Goal: Task Accomplishment & Management: Manage account settings

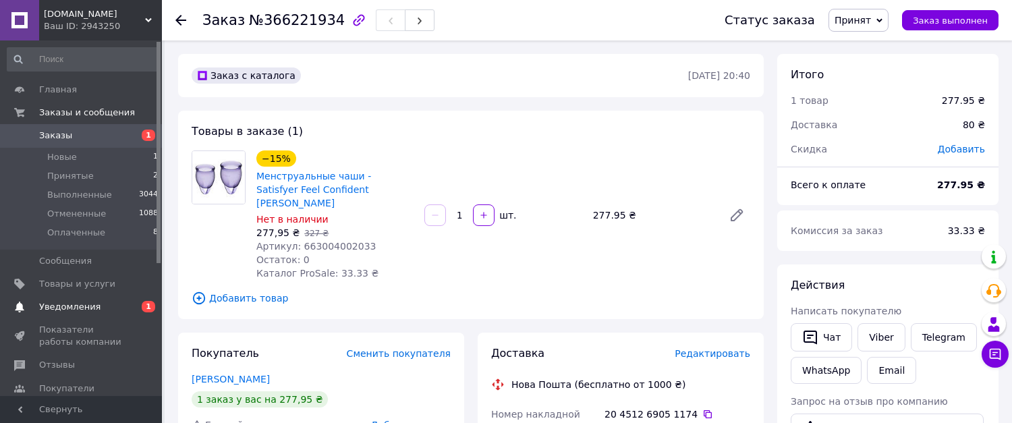
click at [105, 309] on span "Уведомления" at bounding box center [82, 307] width 86 height 12
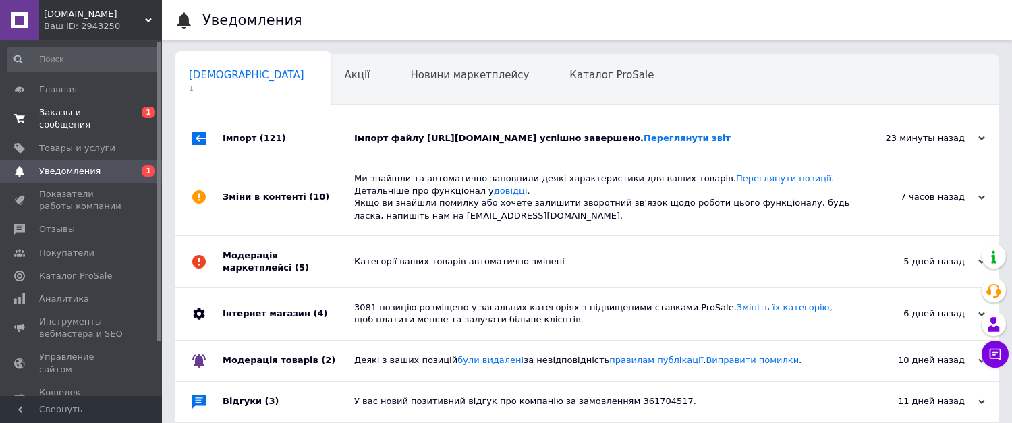
click at [94, 112] on span "Заказы и сообщения" at bounding box center [82, 119] width 86 height 24
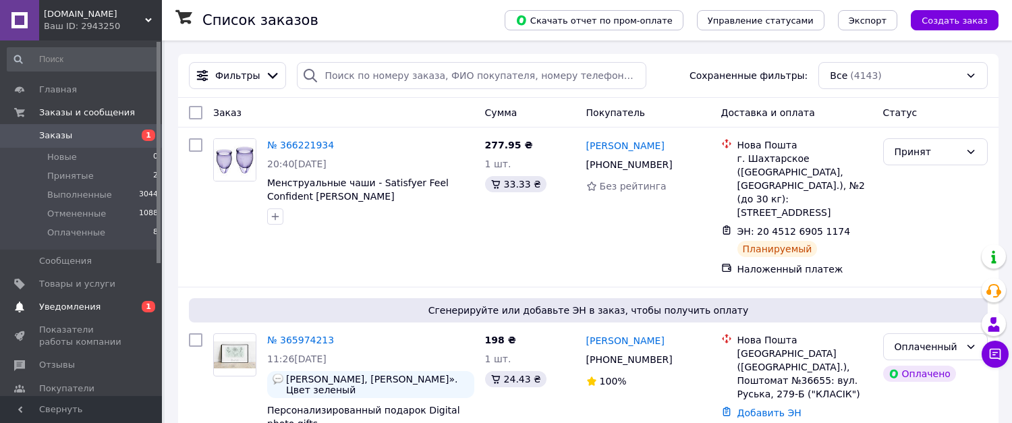
click at [82, 310] on span "Уведомления" at bounding box center [69, 307] width 61 height 12
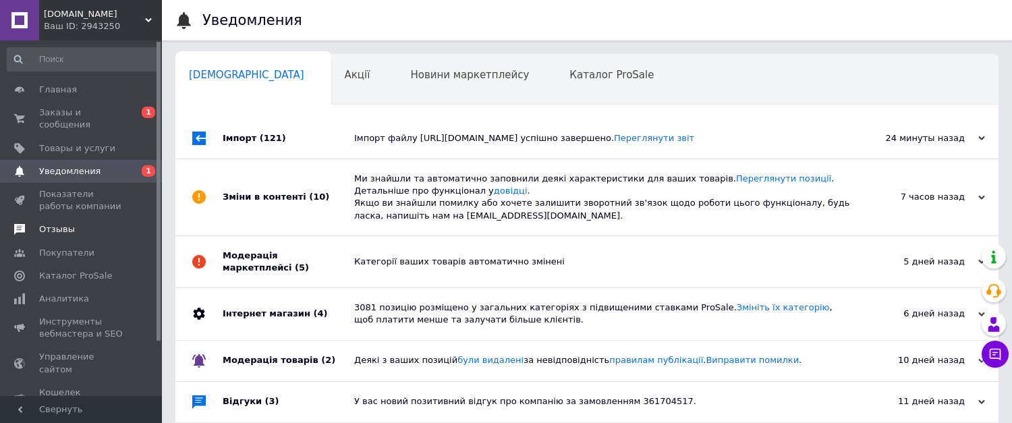
click at [55, 218] on link "Отзывы" at bounding box center [83, 229] width 166 height 23
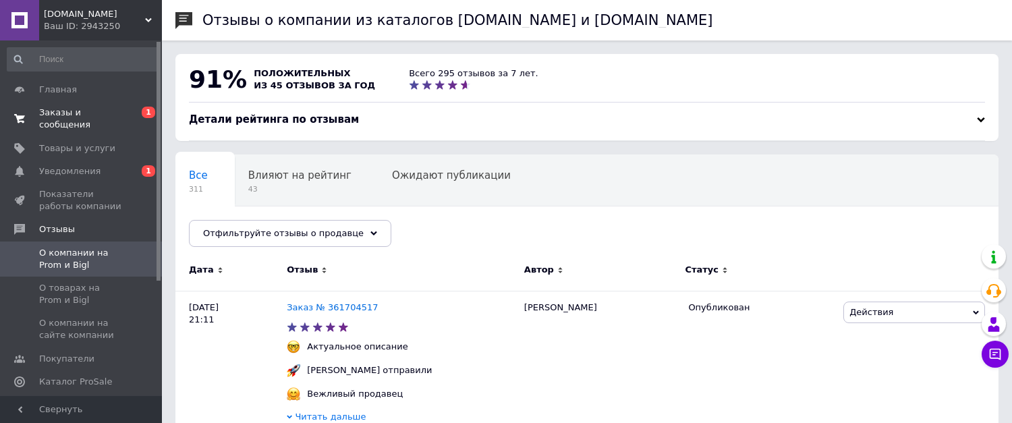
click at [88, 110] on span "Заказы и сообщения" at bounding box center [82, 119] width 86 height 24
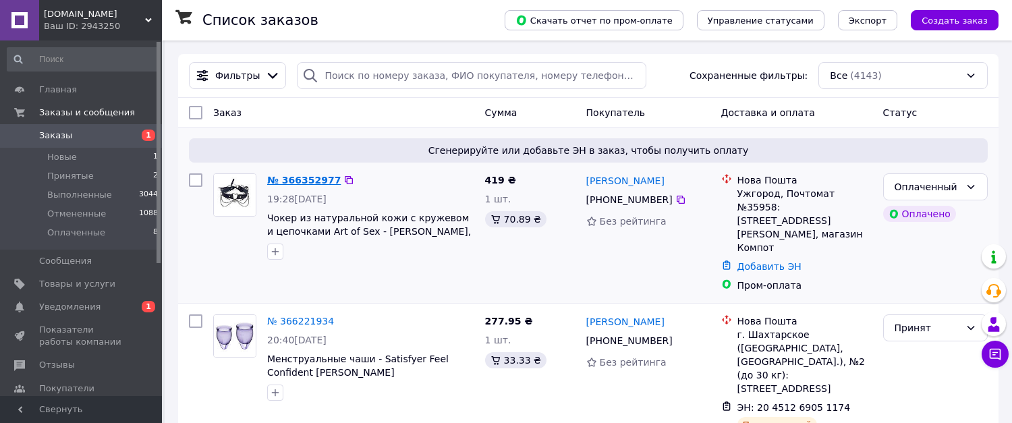
click at [300, 183] on link "№ 366352977" at bounding box center [304, 180] width 74 height 11
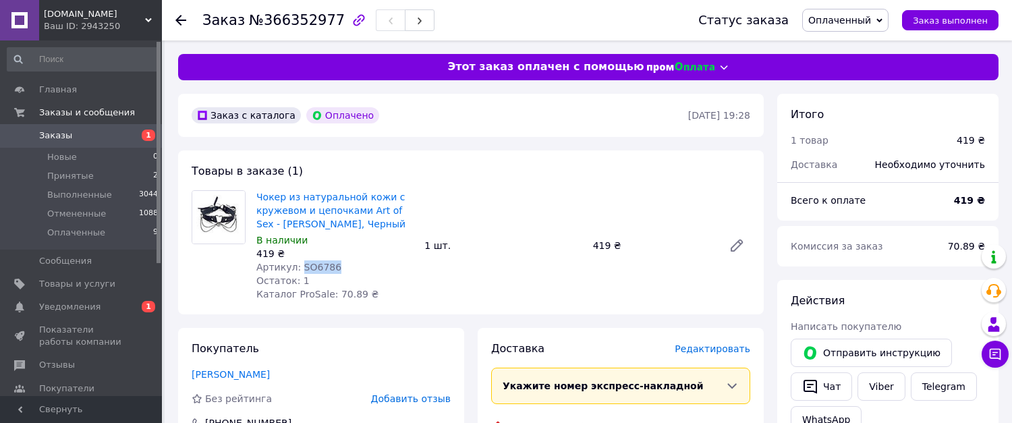
drag, startPoint x: 326, startPoint y: 270, endPoint x: 335, endPoint y: 270, distance: 9.4
click at [335, 270] on div "Артикул: SO6786" at bounding box center [334, 266] width 157 height 13
copy span "SO6786"
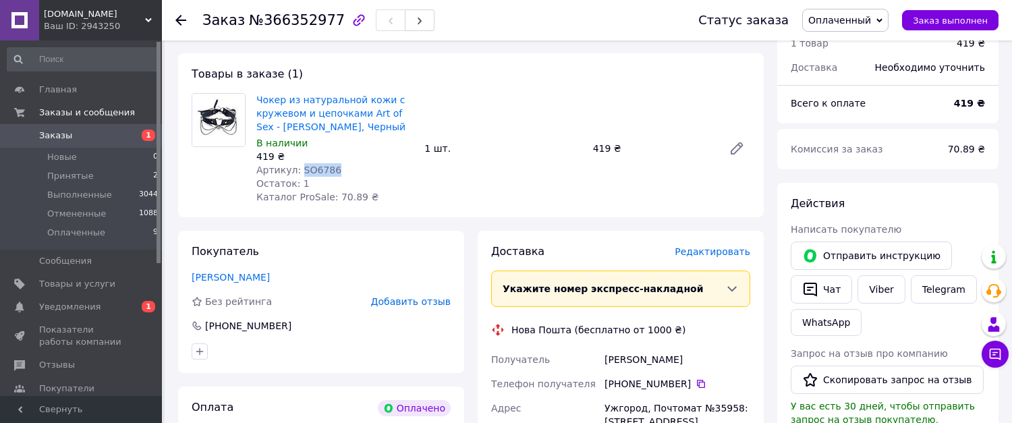
scroll to position [135, 0]
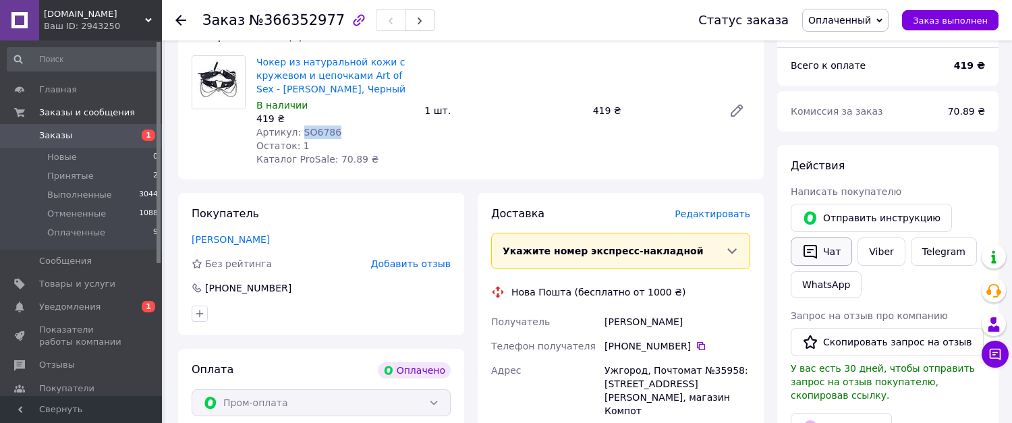
click at [822, 253] on button "Чат" at bounding box center [821, 251] width 61 height 28
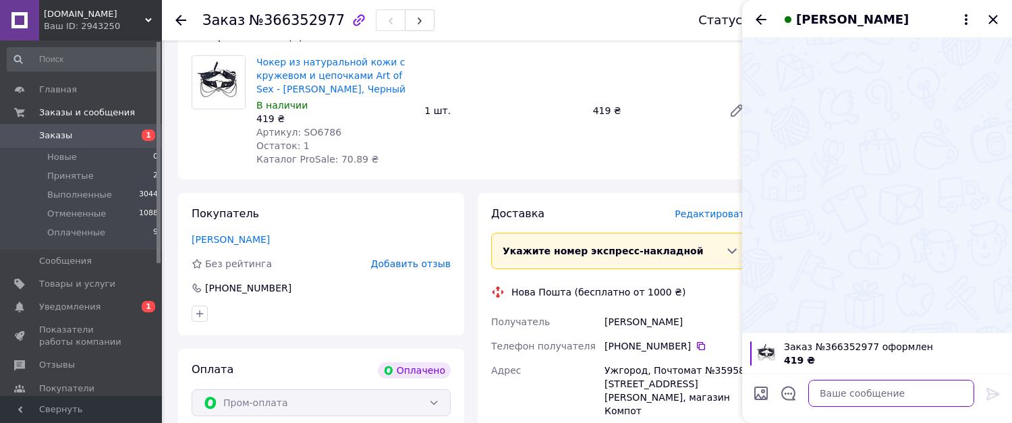
click at [823, 393] on textarea at bounding box center [891, 393] width 166 height 27
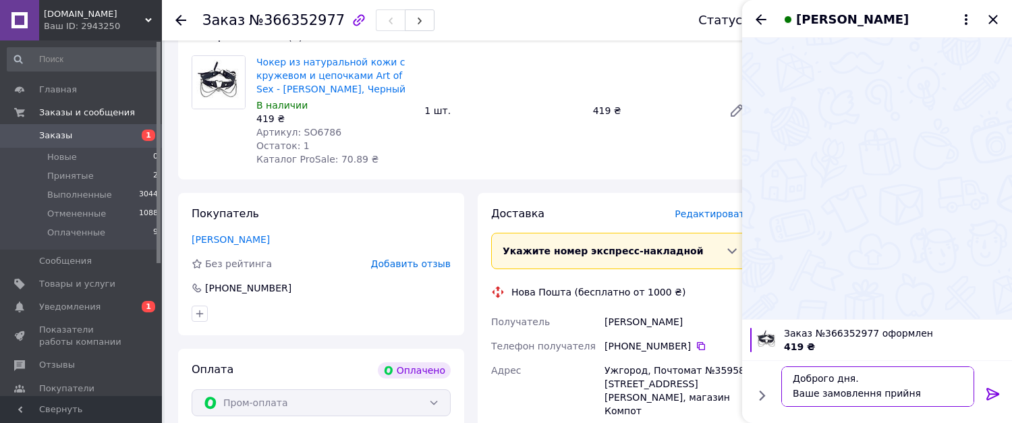
scroll to position [1, 0]
type textarea "Доброго дня. Ваше замовлення прийнято."
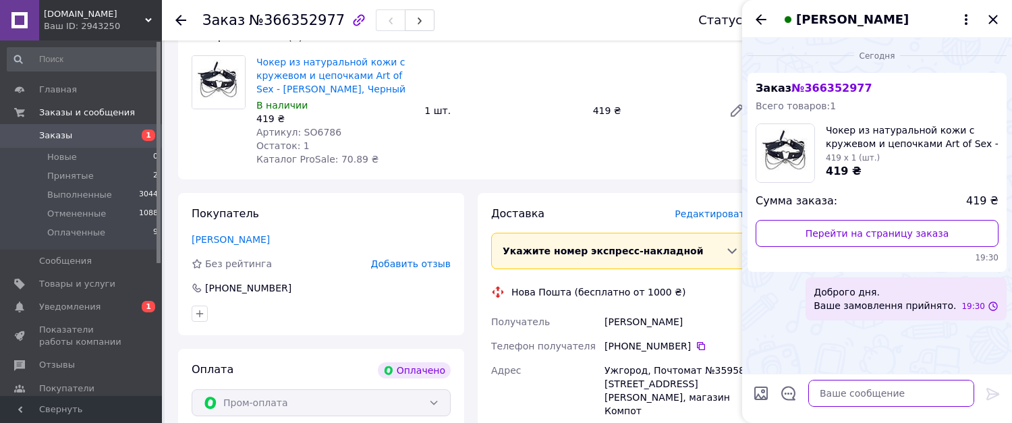
scroll to position [0, 0]
click at [998, 20] on icon "Закрыть" at bounding box center [993, 19] width 16 height 16
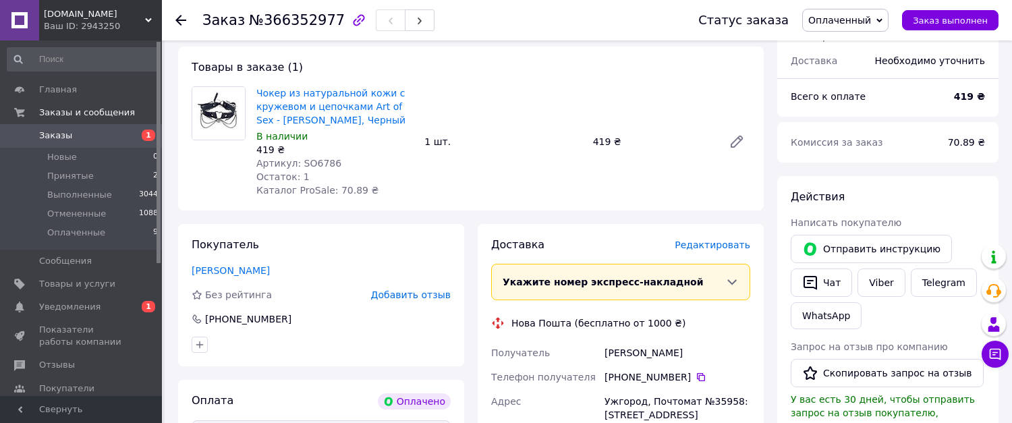
scroll to position [135, 0]
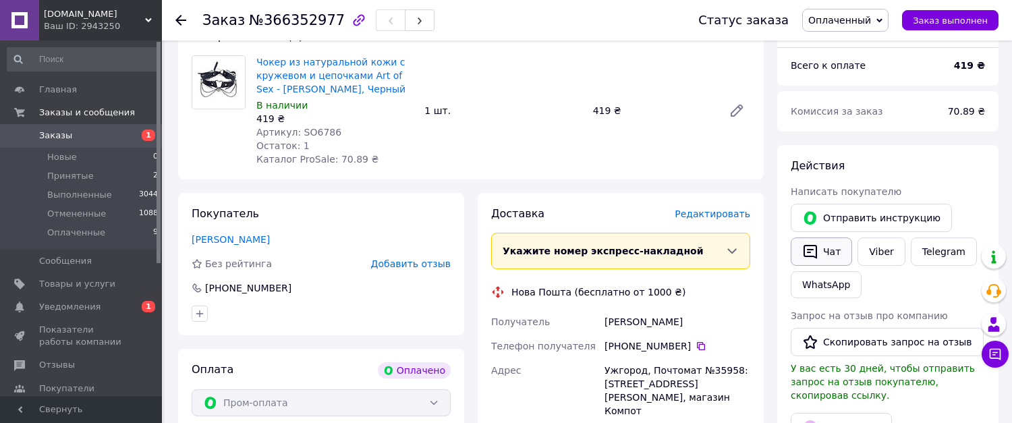
click at [812, 247] on icon "button" at bounding box center [810, 252] width 16 height 16
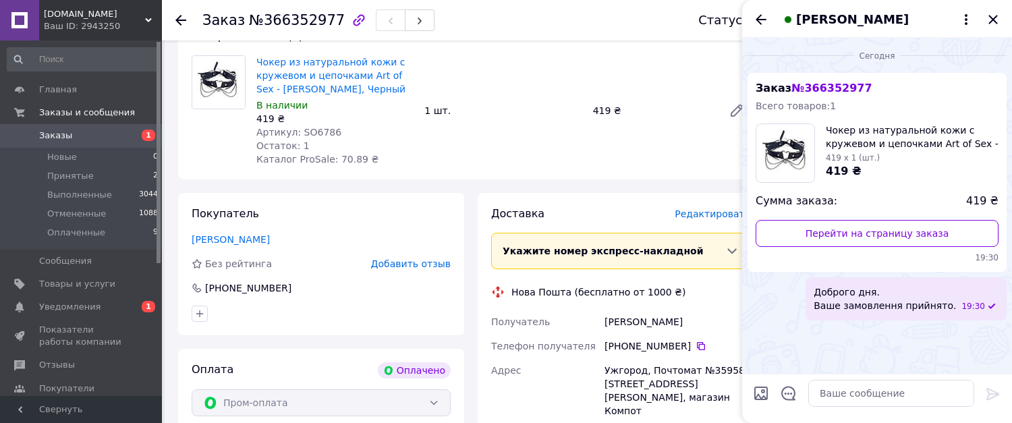
click at [578, 166] on div "Чокер из натуральной кожи с кружевом и цепочками Art of Sex - Karen, Черный В н…" at bounding box center [503, 111] width 505 height 116
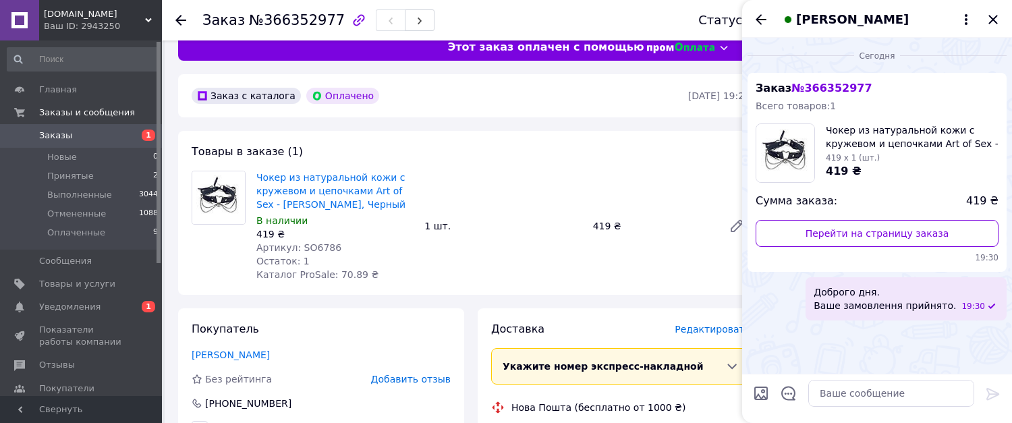
scroll to position [0, 0]
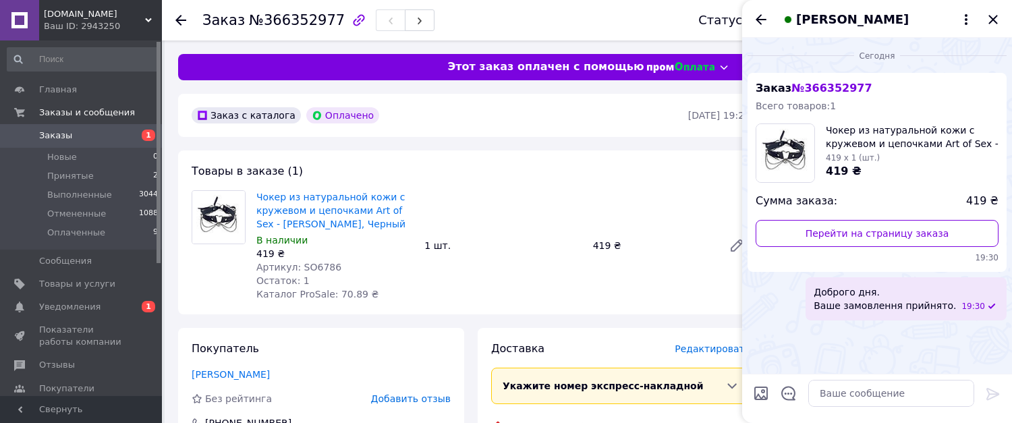
click at [575, 107] on div "Заказ с каталога Оплачено" at bounding box center [438, 116] width 499 height 22
click at [992, 16] on icon "Закрыть" at bounding box center [993, 19] width 16 height 16
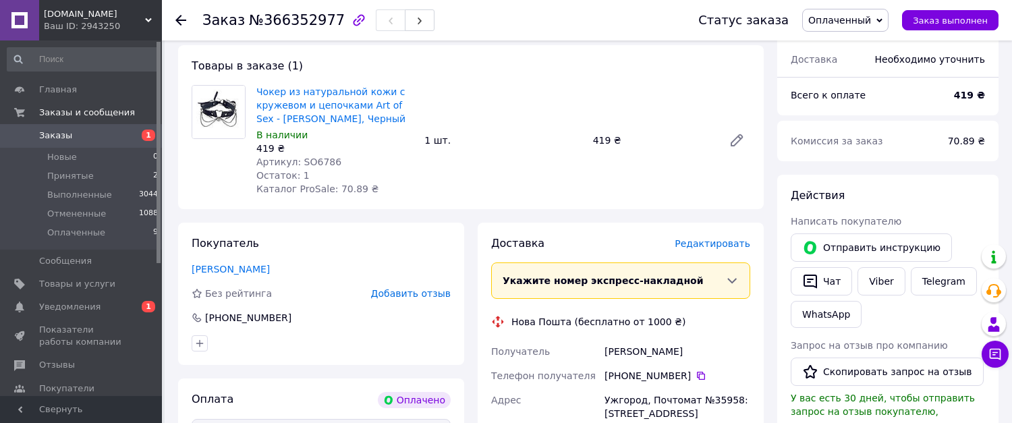
scroll to position [202, 0]
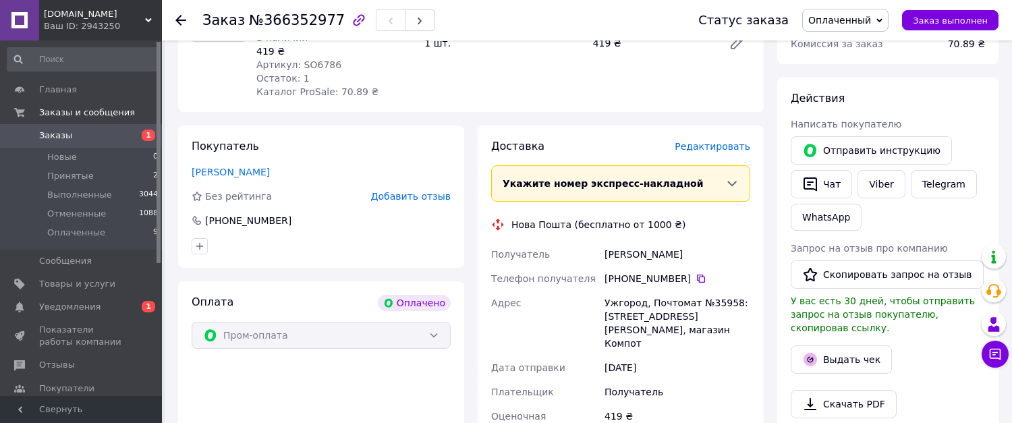
drag, startPoint x: 602, startPoint y: 258, endPoint x: 712, endPoint y: 256, distance: 110.0
click at [712, 256] on div "Константінова Тетяна" at bounding box center [677, 254] width 151 height 24
copy div "Константінова Тетяна"
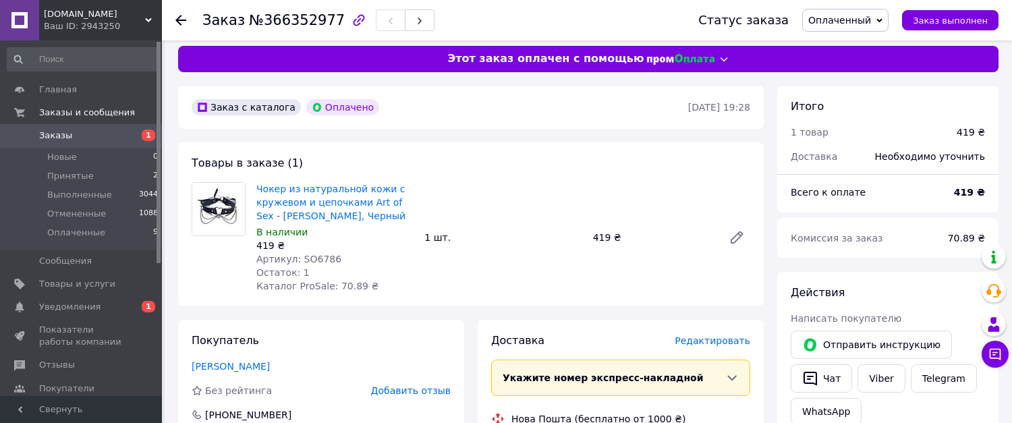
scroll to position [0, 0]
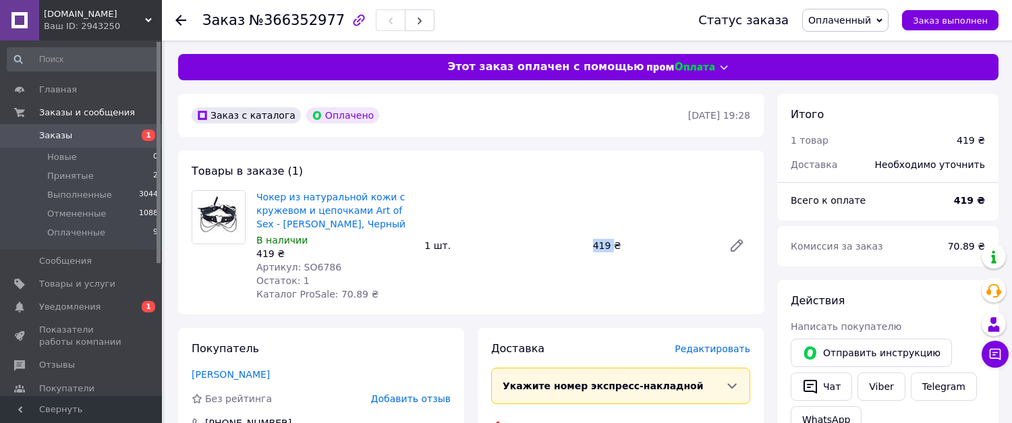
drag, startPoint x: 587, startPoint y: 246, endPoint x: 613, endPoint y: 249, distance: 25.8
click at [613, 249] on div "419 ₴" at bounding box center [653, 245] width 130 height 19
copy div "419"
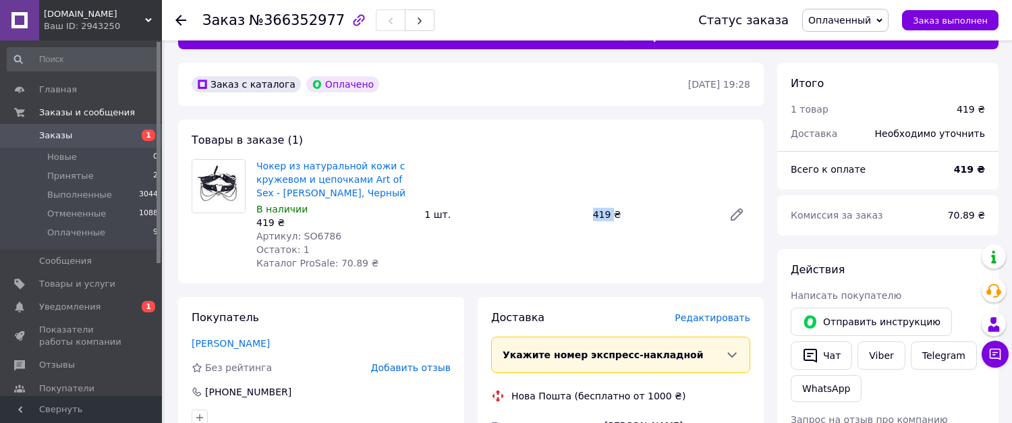
scroll to position [270, 0]
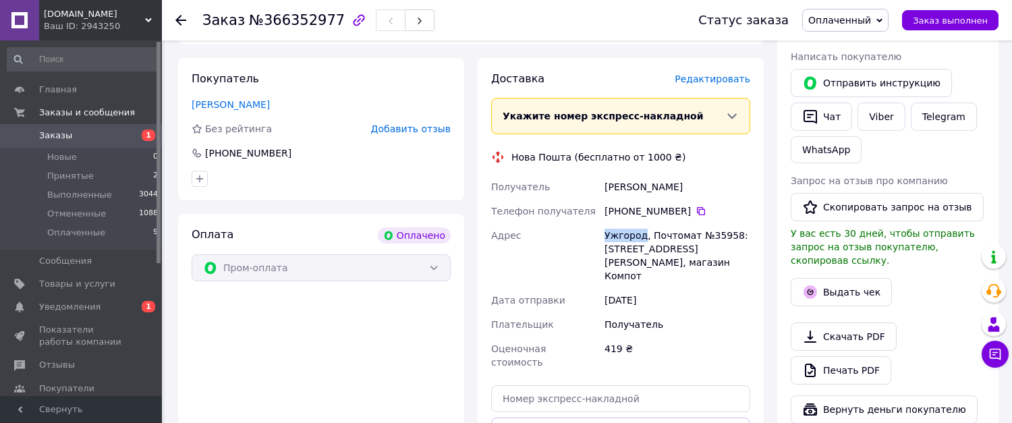
drag, startPoint x: 601, startPoint y: 235, endPoint x: 642, endPoint y: 239, distance: 40.6
click at [642, 239] on div "Получатель Константінова Тетяна Телефон получателя +380 99 553 59 19   Адрес Уж…" at bounding box center [620, 275] width 264 height 200
copy div "Адрес Ужгород"
drag, startPoint x: 702, startPoint y: 237, endPoint x: 726, endPoint y: 234, distance: 23.9
click at [726, 234] on div "[GEOGRAPHIC_DATA], Почтомат №35958: ул. [PERSON_NAME], 22, магазин Компот" at bounding box center [677, 255] width 151 height 65
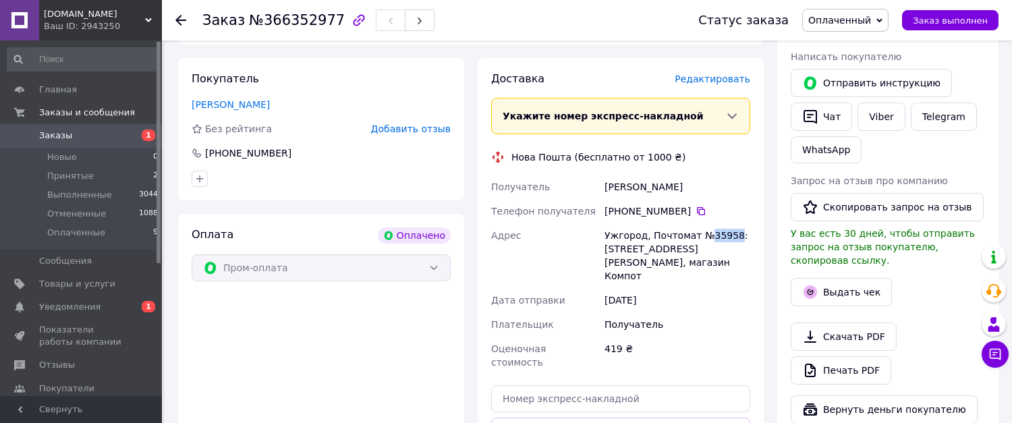
copy div "35958"
drag, startPoint x: 605, startPoint y: 213, endPoint x: 682, endPoint y: 211, distance: 77.6
click at [682, 211] on div "[PHONE_NUMBER]" at bounding box center [678, 210] width 146 height 13
copy div "[PHONE_NUMBER]"
drag, startPoint x: 600, startPoint y: 188, endPoint x: 696, endPoint y: 189, distance: 96.5
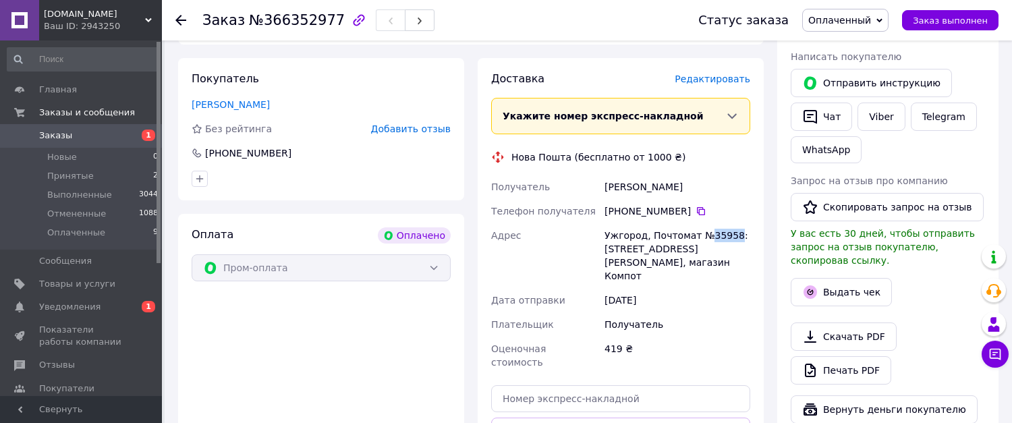
click at [696, 189] on div "Получатель Константінова Тетяна Телефон получателя +380 99 553 59 19   Адрес Уж…" at bounding box center [620, 275] width 264 height 200
copy div "Получатель Константінова Тетяна"
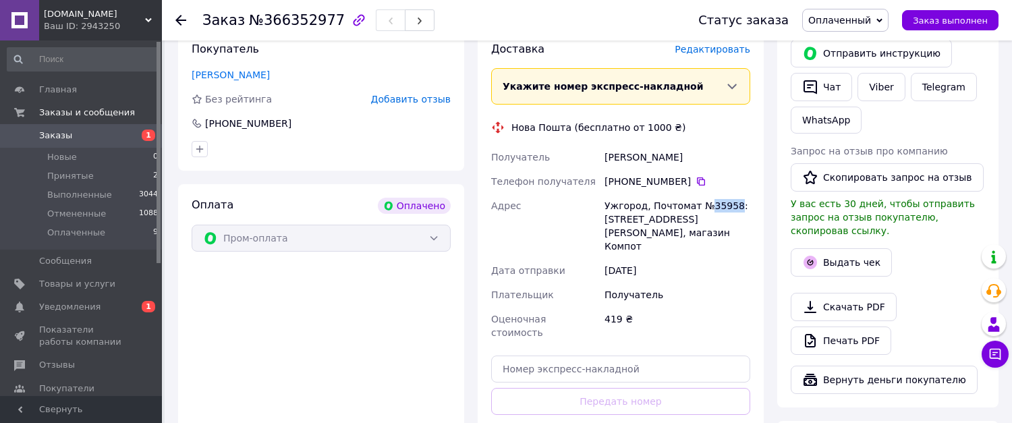
scroll to position [337, 0]
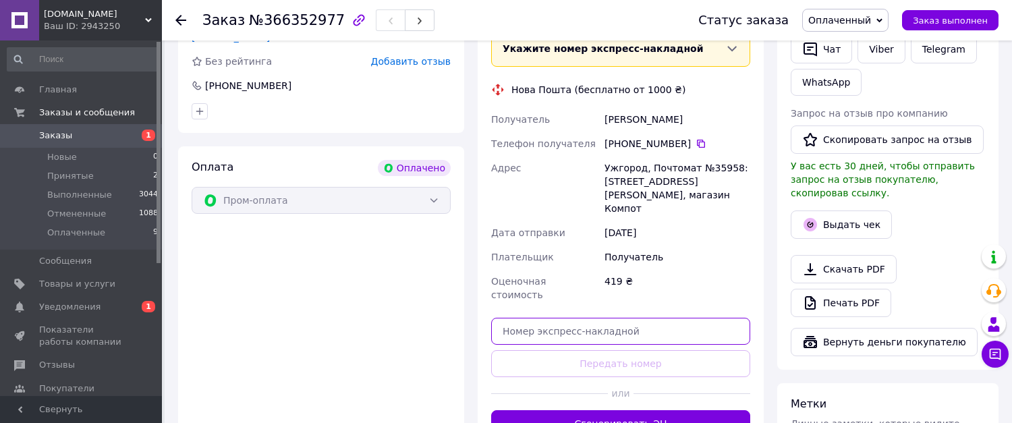
click at [566, 318] on input "text" at bounding box center [620, 331] width 259 height 27
paste input "20451269243920"
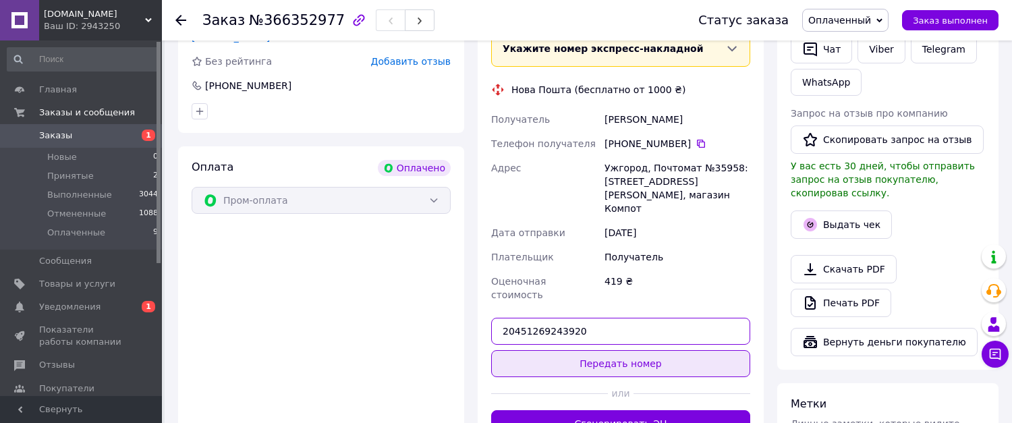
type input "20451269243920"
click at [589, 350] on button "Передать номер" at bounding box center [620, 363] width 259 height 27
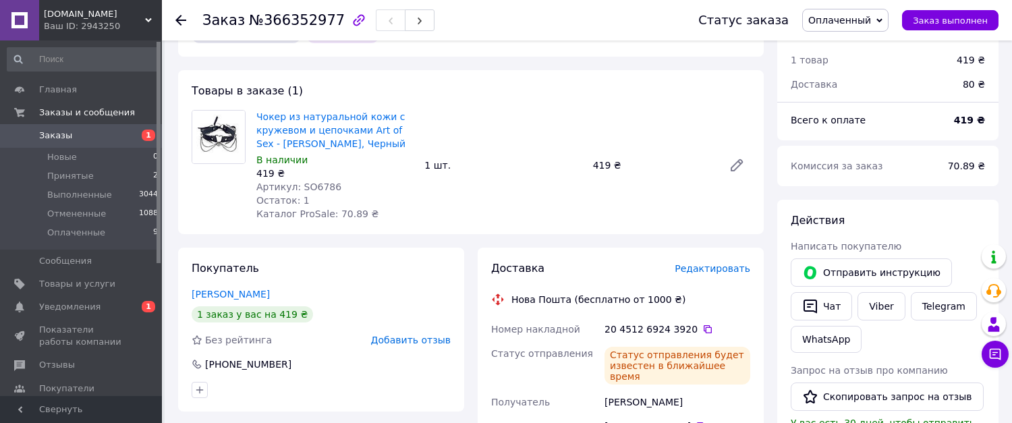
scroll to position [67, 0]
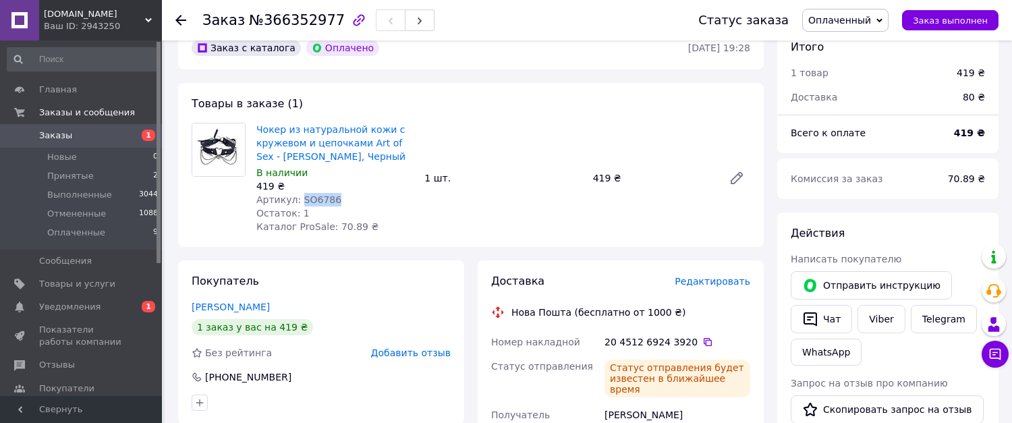
drag, startPoint x: 297, startPoint y: 196, endPoint x: 357, endPoint y: 196, distance: 60.1
click at [357, 196] on div "Артикул: SO6786" at bounding box center [334, 199] width 157 height 13
copy span "SO6786"
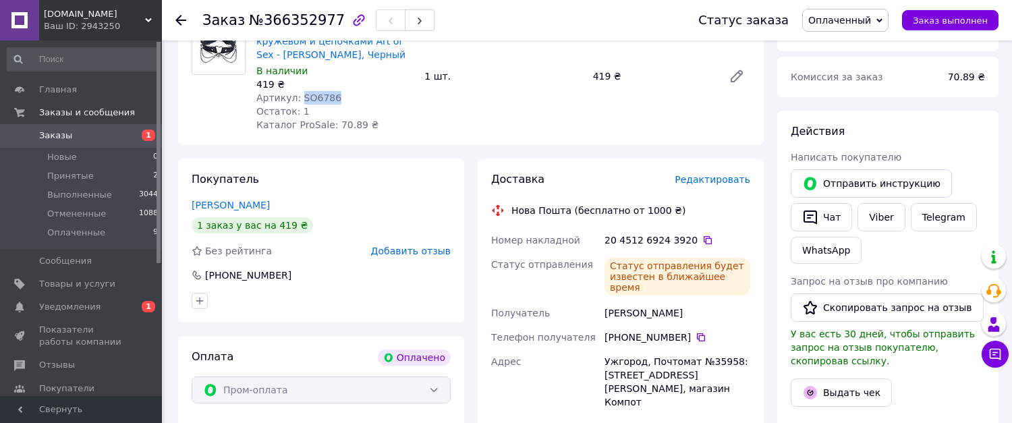
scroll to position [202, 0]
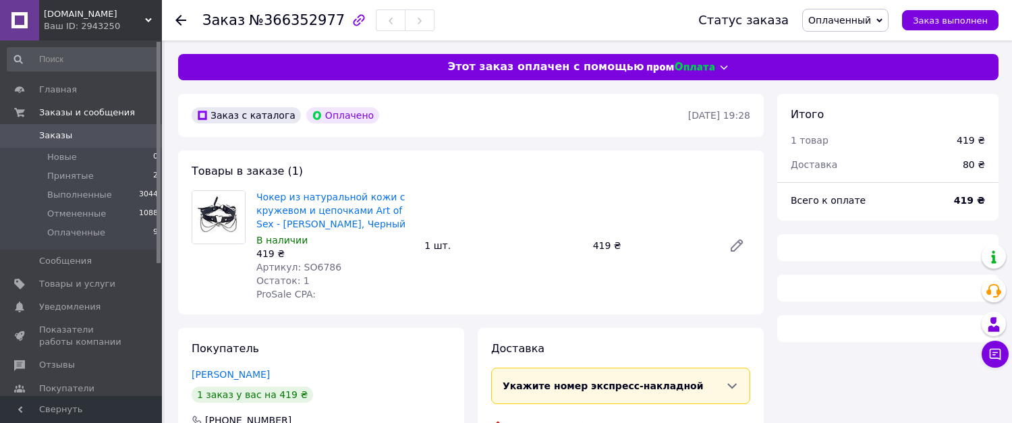
scroll to position [194, 0]
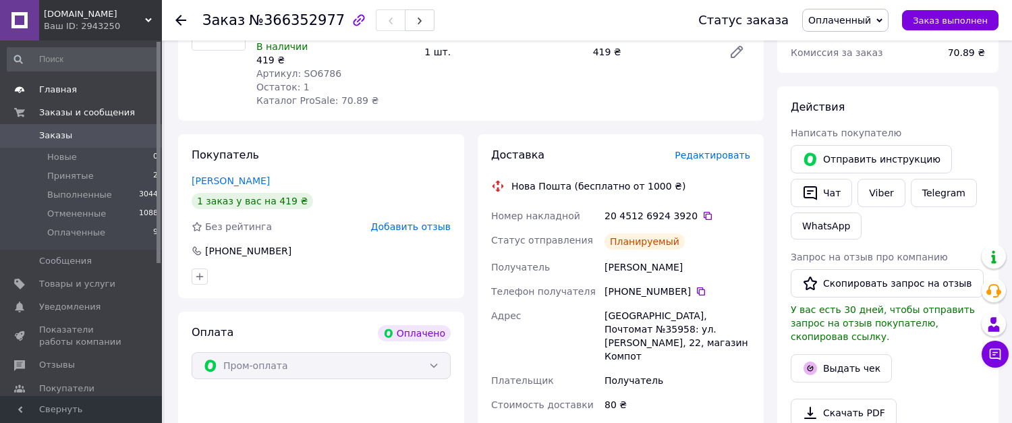
click at [57, 90] on span "Главная" at bounding box center [58, 90] width 38 height 12
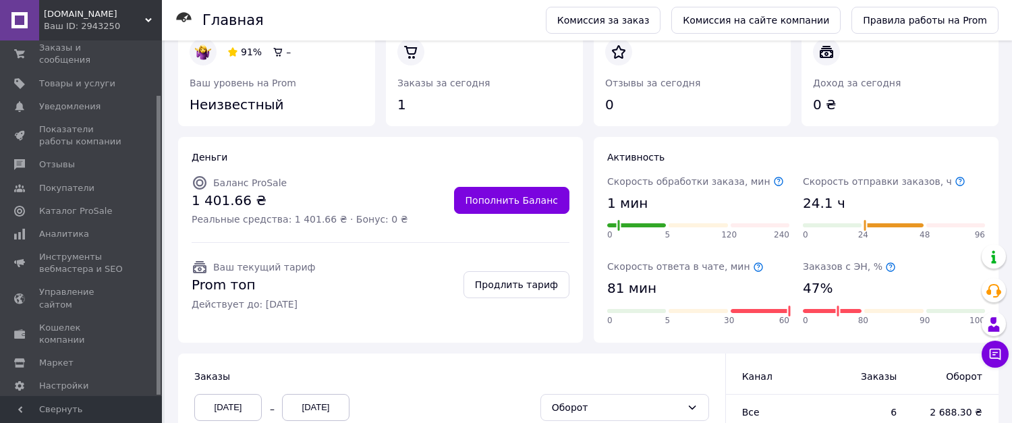
scroll to position [9, 0]
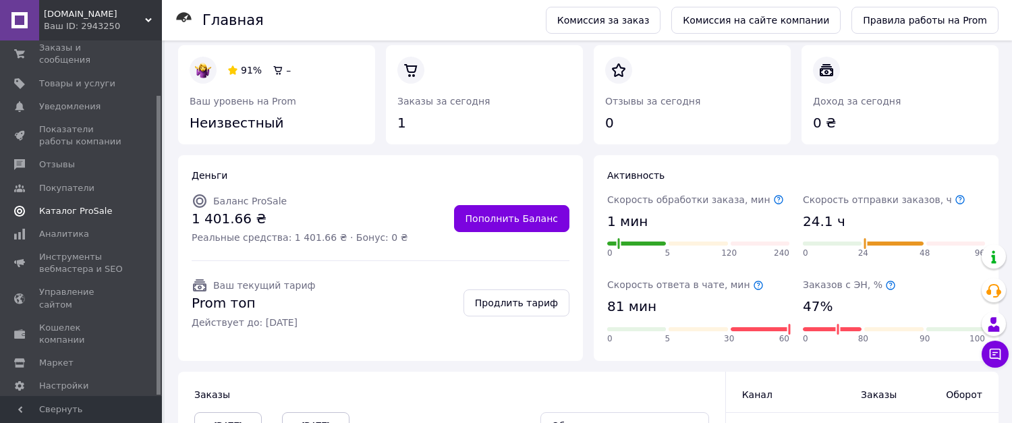
click at [65, 205] on span "Каталог ProSale" at bounding box center [75, 211] width 73 height 12
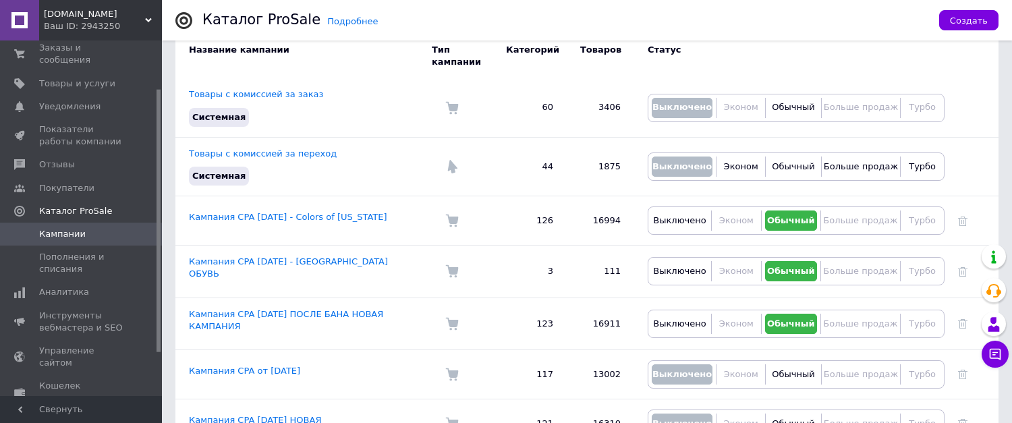
scroll to position [135, 0]
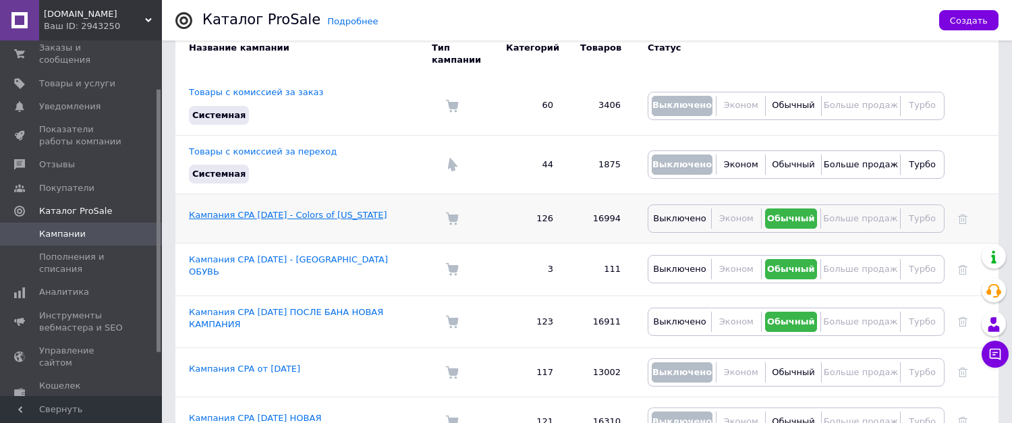
click at [213, 210] on link "Кампания CPA 17.09.2025 - Colors of California" at bounding box center [288, 215] width 198 height 10
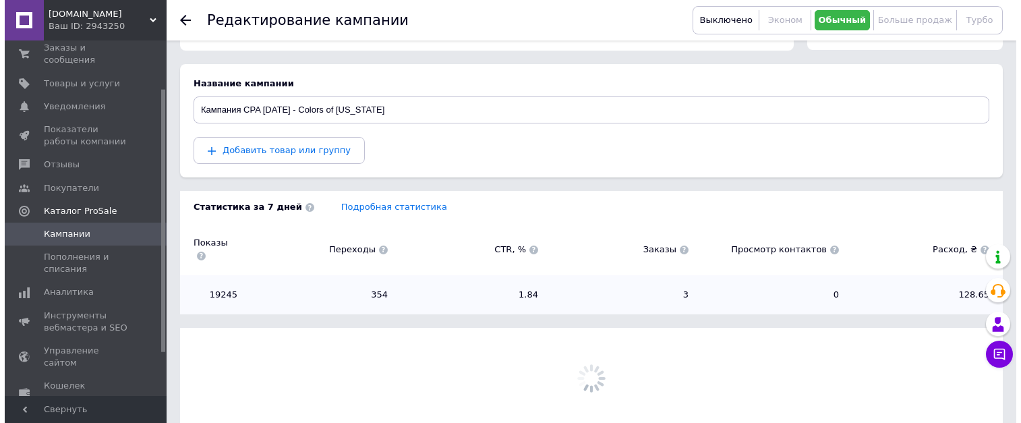
scroll to position [135, 0]
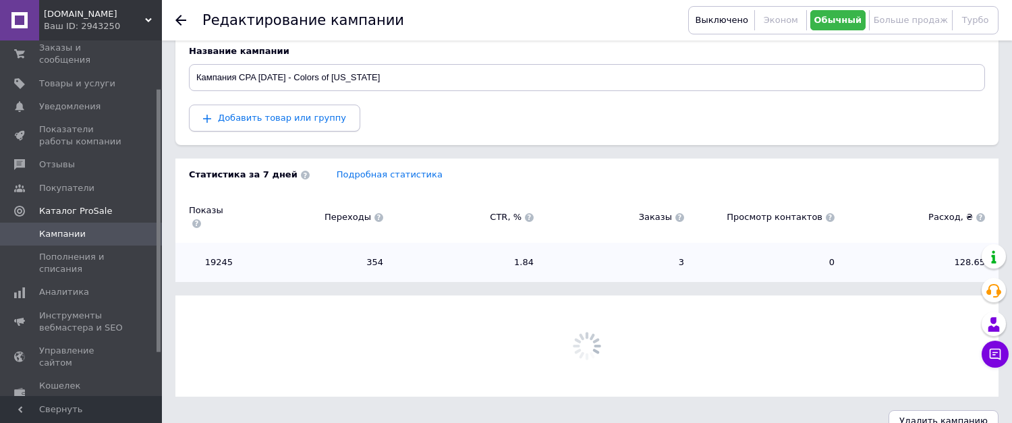
click at [288, 125] on button "Добавить товар или группу" at bounding box center [274, 118] width 171 height 27
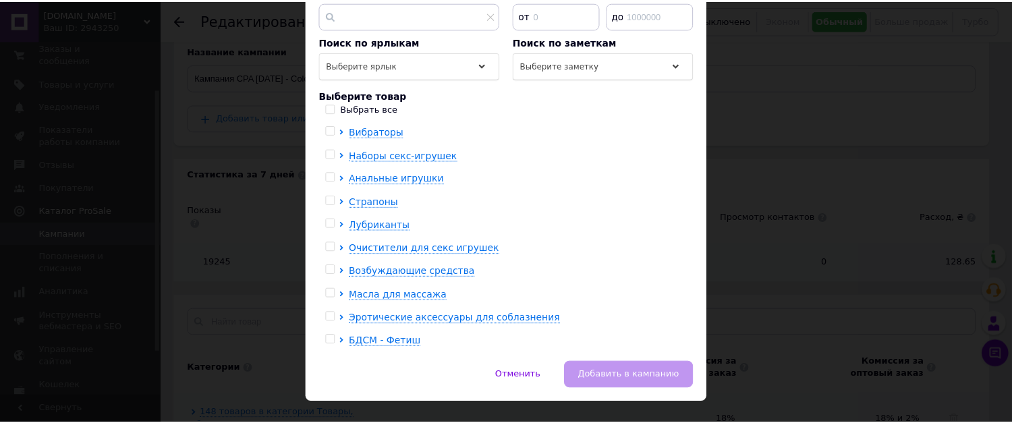
scroll to position [243, 0]
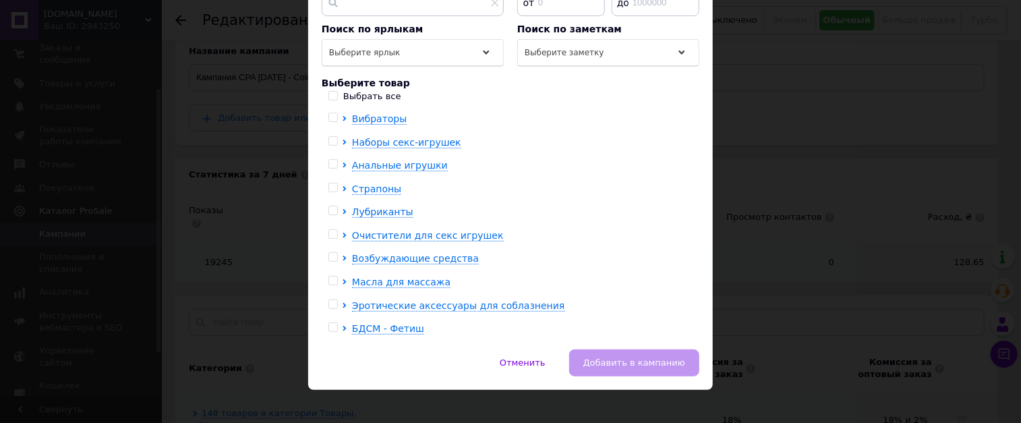
click at [329, 91] on input "Выбрать все" at bounding box center [333, 95] width 9 height 9
checkbox input "true"
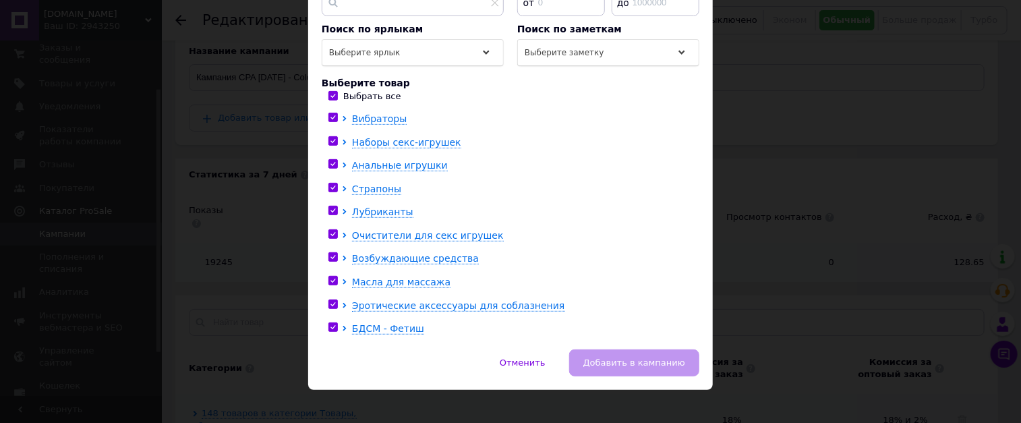
checkbox input "true"
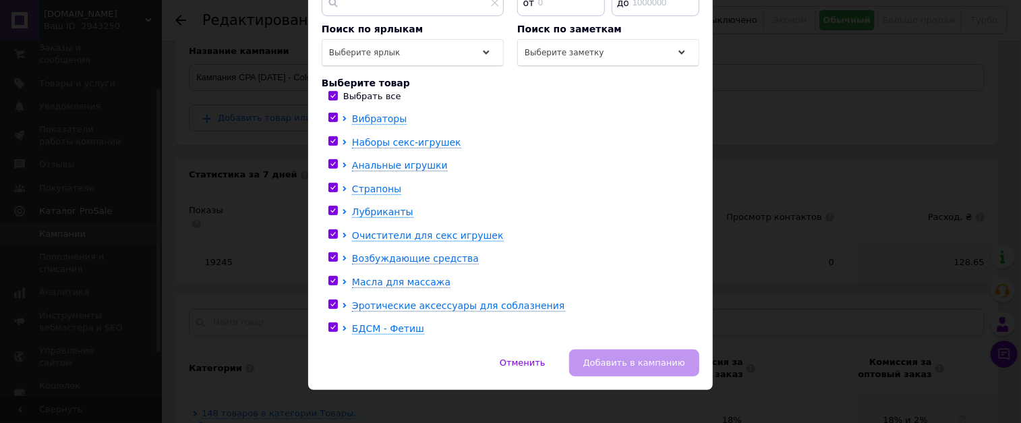
checkbox input "true"
click at [619, 358] on span "Добавить в кампанию" at bounding box center [635, 363] width 102 height 10
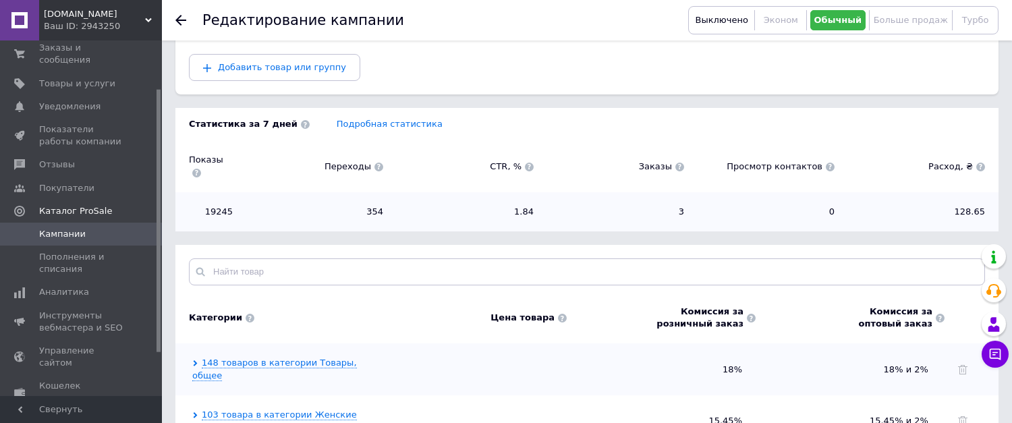
scroll to position [0, 0]
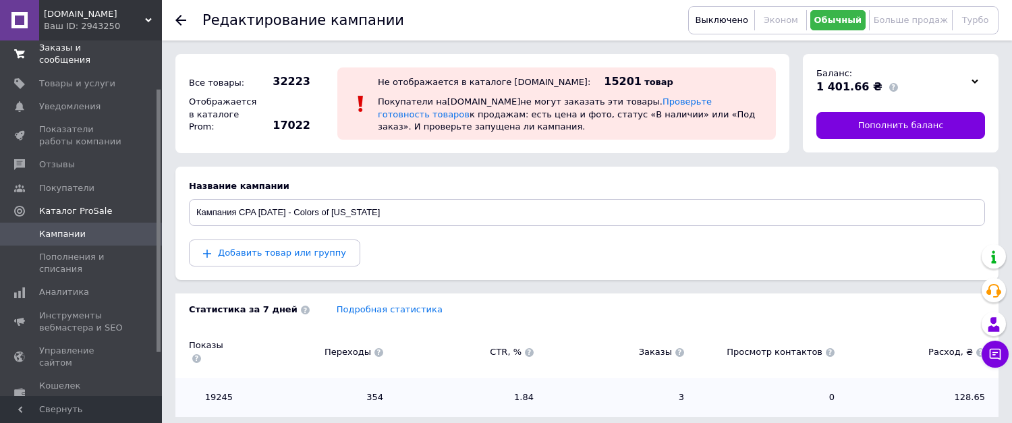
click at [49, 49] on span "Заказы и сообщения" at bounding box center [82, 54] width 86 height 24
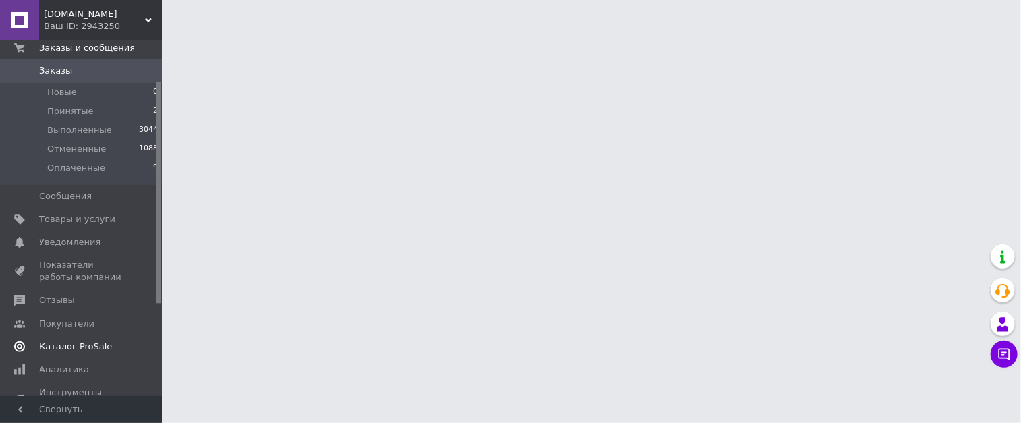
click at [81, 341] on span "Каталог ProSale" at bounding box center [75, 347] width 73 height 12
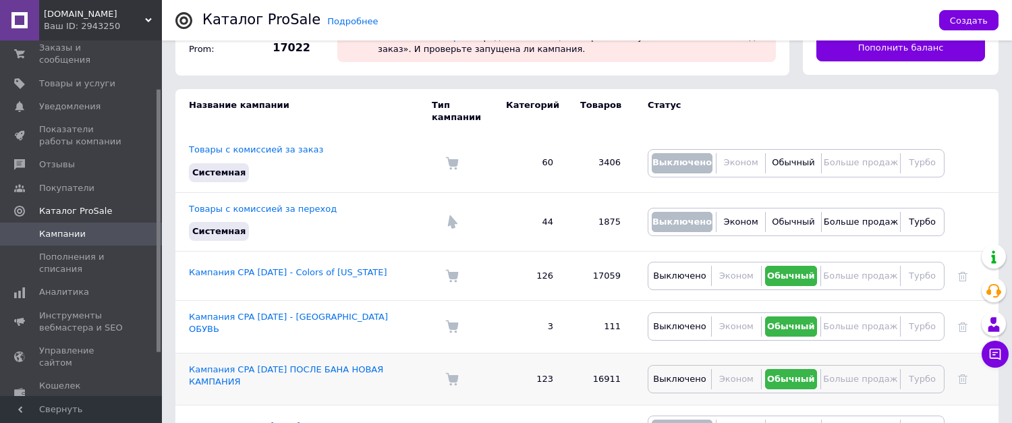
scroll to position [135, 0]
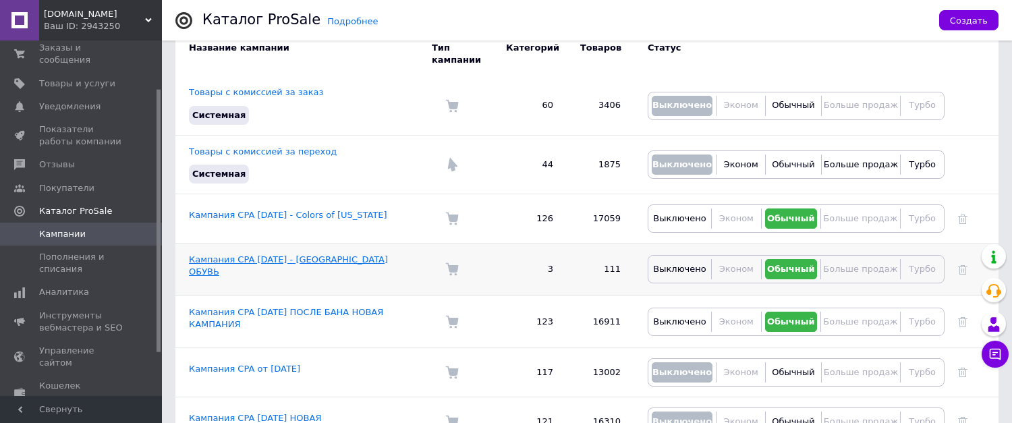
click at [267, 254] on link "Кампания CPA 17.09.2025 - КИТАЙ ОБУВЬ" at bounding box center [288, 265] width 199 height 22
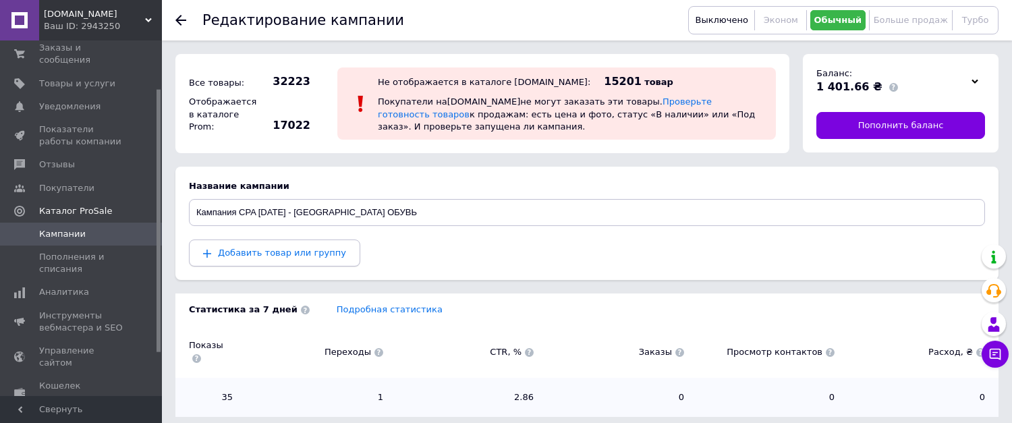
click at [320, 252] on span "Добавить товар или группу" at bounding box center [282, 253] width 128 height 10
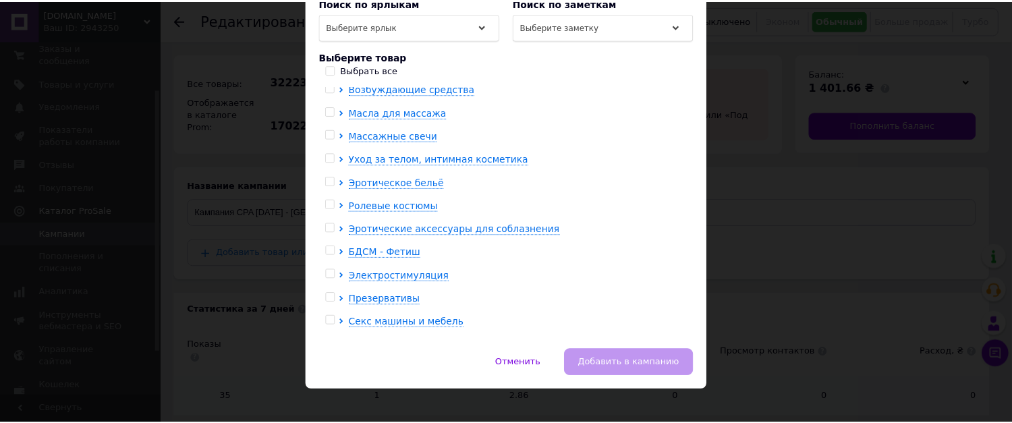
scroll to position [370, 0]
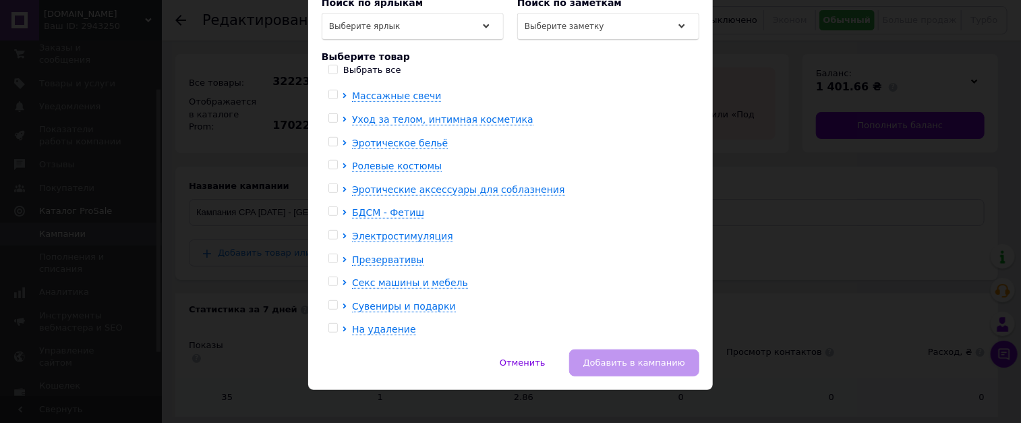
click at [793, 207] on div "× Добавить товар или группу Можно добавить товар или группу товаров в кампанию.…" at bounding box center [510, 211] width 1021 height 423
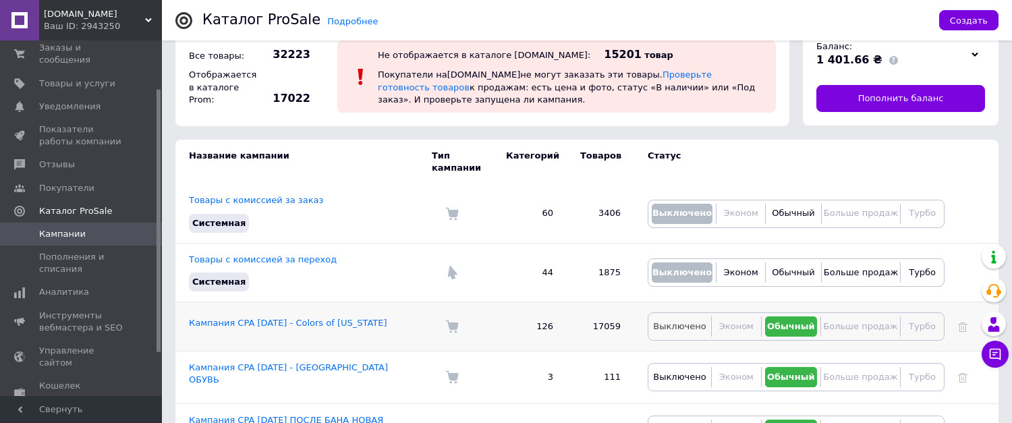
scroll to position [135, 0]
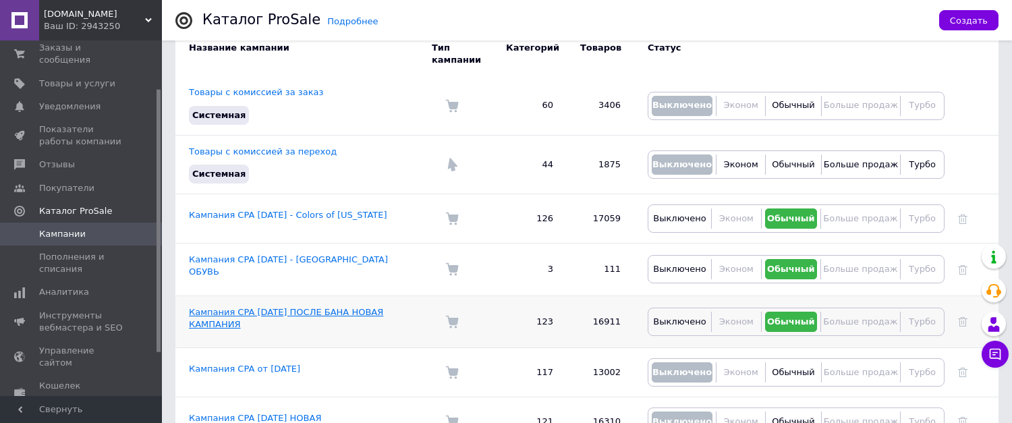
click at [324, 307] on link "Кампания CPA 25.09.2025 ПОСЛЕ БАНА НОВАЯ КАМПАНИЯ" at bounding box center [286, 318] width 194 height 22
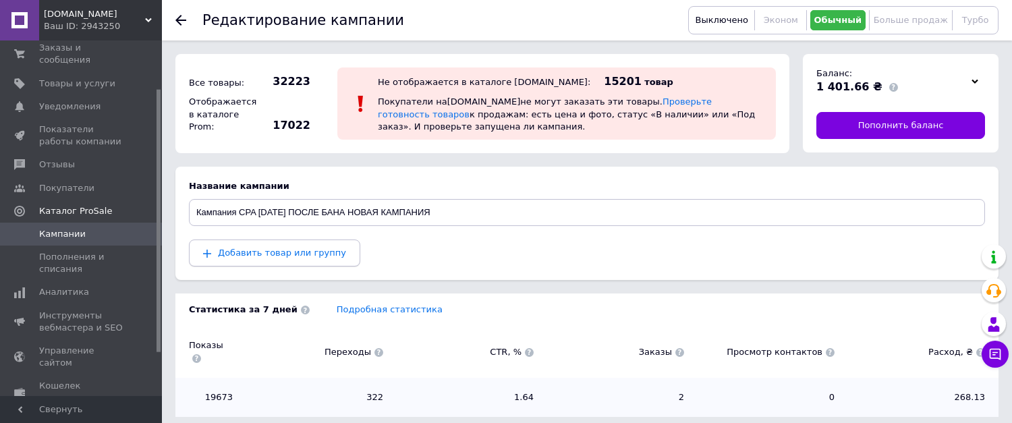
click at [291, 255] on span "Добавить товар или группу" at bounding box center [282, 253] width 128 height 10
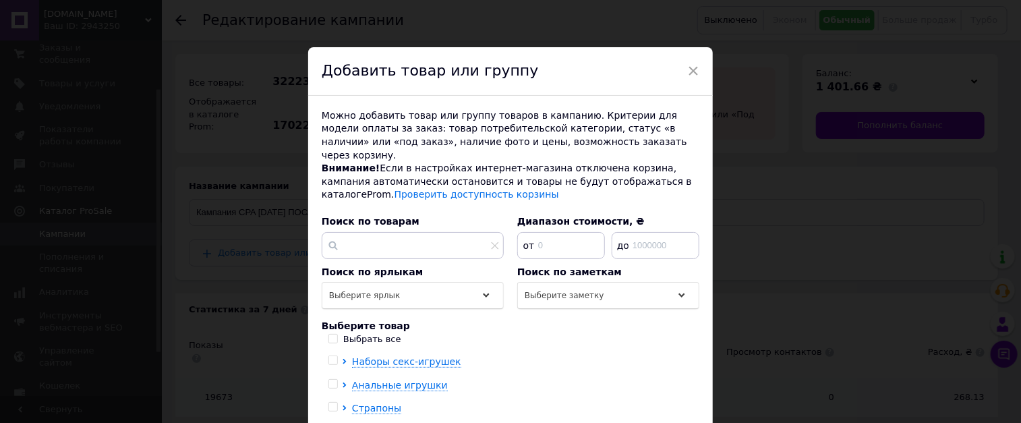
click at [333, 334] on input "Выбрать все" at bounding box center [333, 338] width 9 height 9
checkbox input "true"
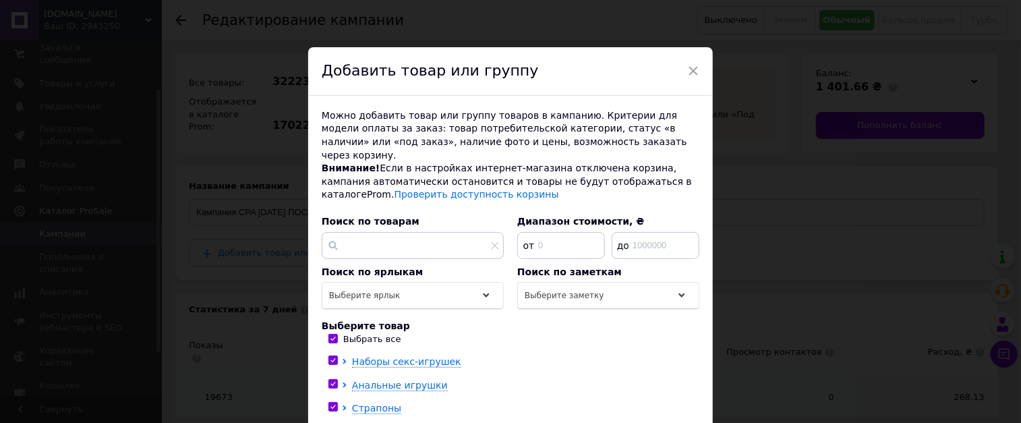
checkbox input "true"
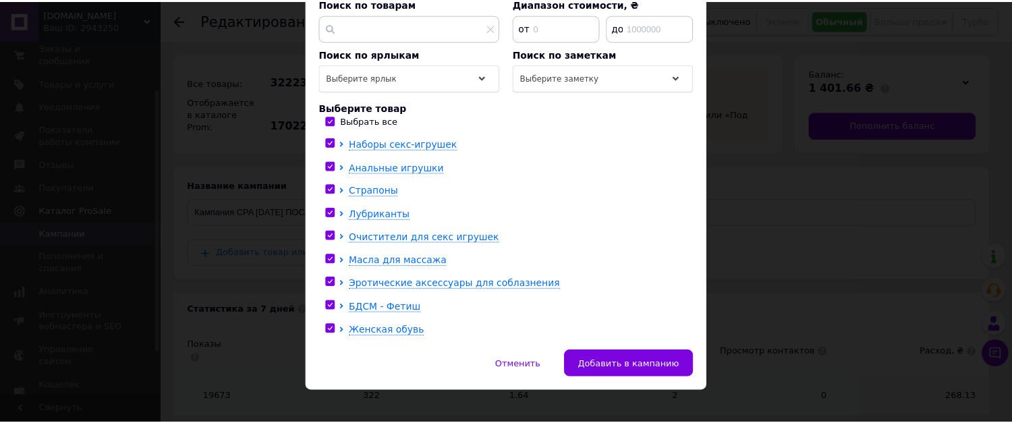
scroll to position [219, 0]
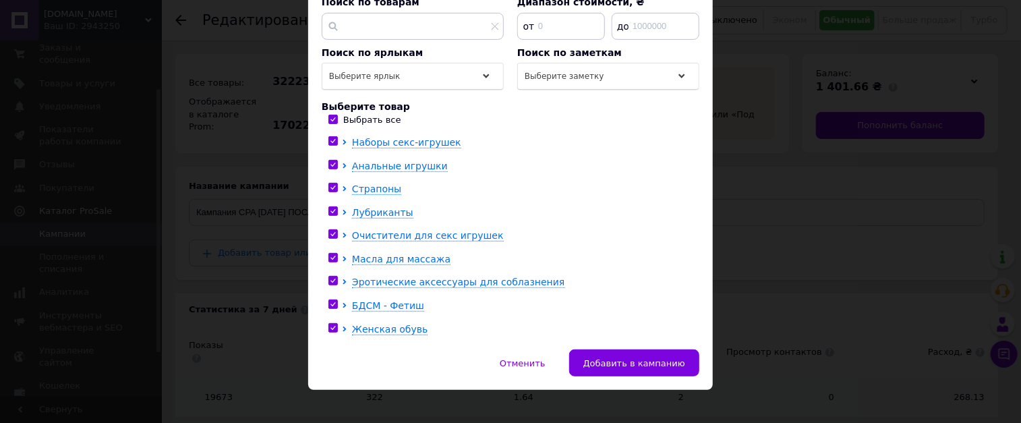
click at [333, 324] on input "checkbox" at bounding box center [333, 328] width 9 height 9
checkbox input "false"
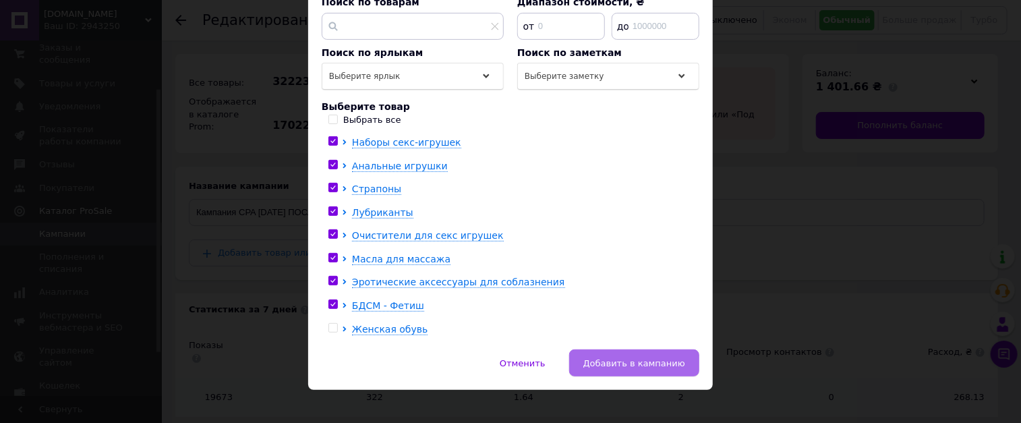
click at [648, 358] on span "Добавить в кампанию" at bounding box center [635, 363] width 102 height 10
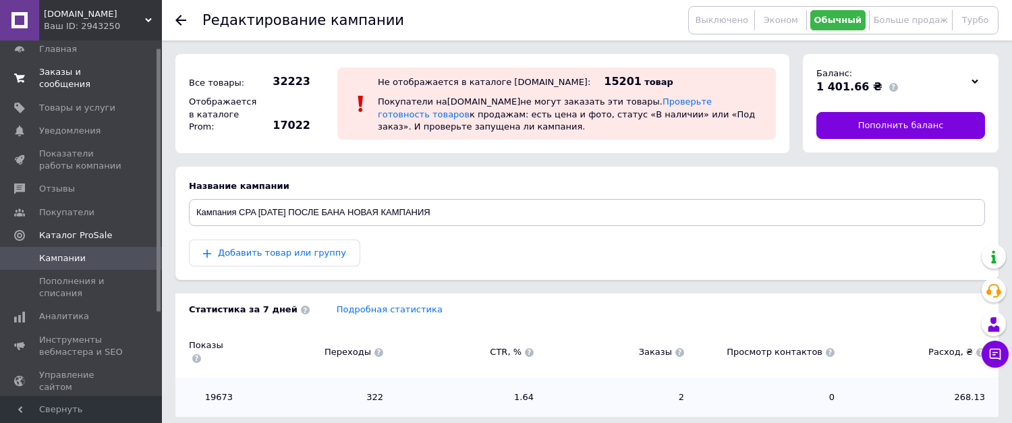
scroll to position [0, 0]
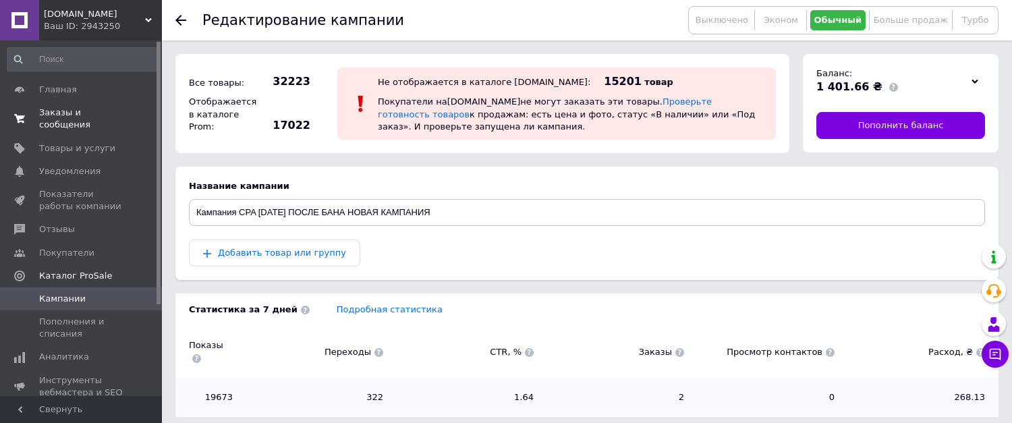
click at [86, 112] on span "Заказы и сообщения" at bounding box center [82, 119] width 86 height 24
